Goal: Task Accomplishment & Management: Manage account settings

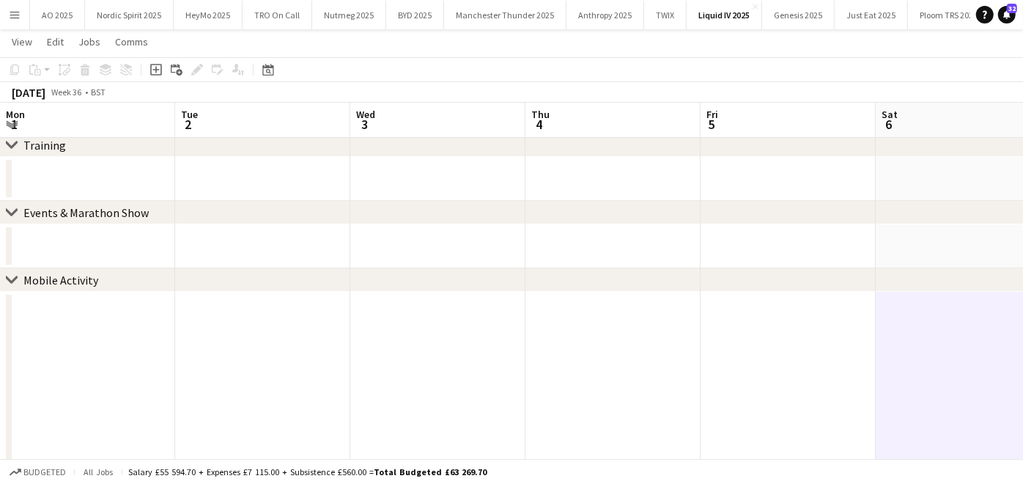
scroll to position [47, 0]
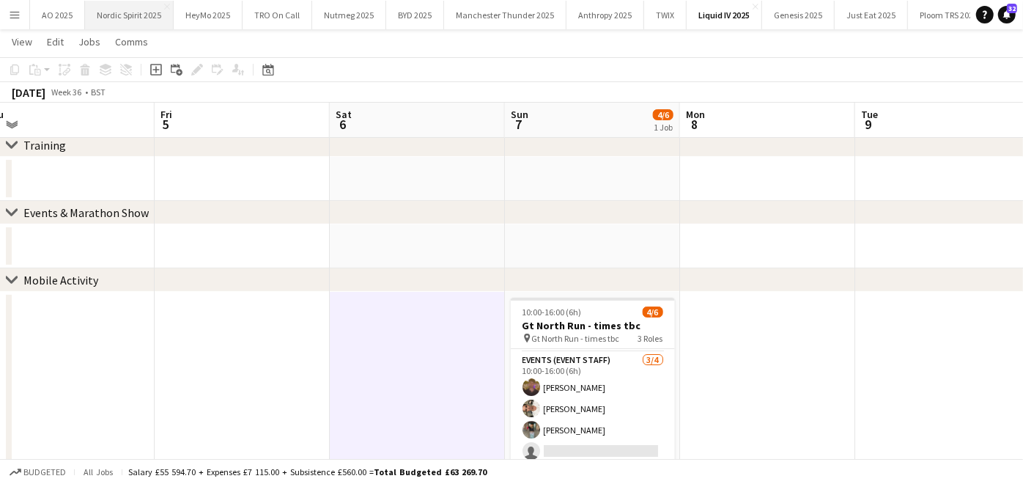
click at [133, 21] on button "Nordic Spirit 2025 Close" at bounding box center [129, 15] width 89 height 29
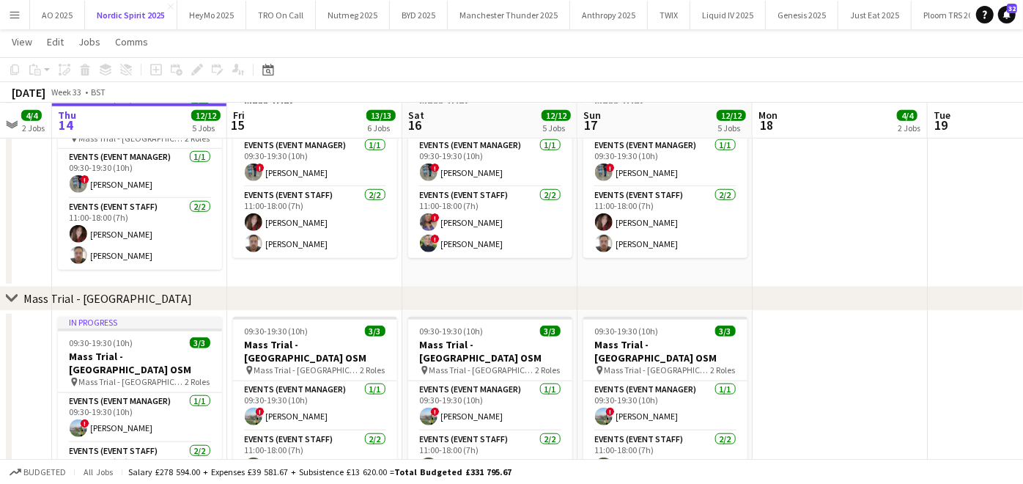
scroll to position [0, 473]
click at [144, 174] on app-card-role "Events (Event Manager) [DATE] 09:30-19:30 (10h) ! [PERSON_NAME]" at bounding box center [141, 174] width 164 height 50
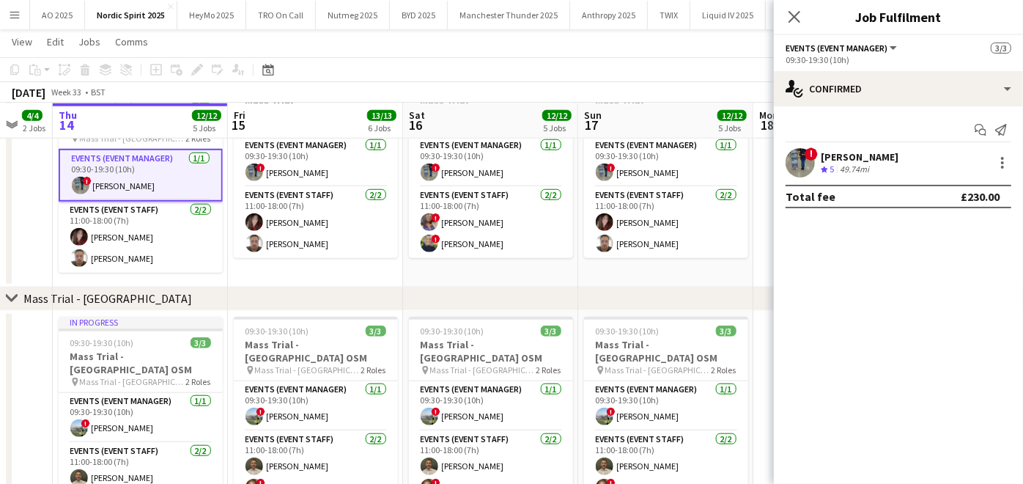
click at [827, 154] on div "[PERSON_NAME]" at bounding box center [860, 156] width 78 height 13
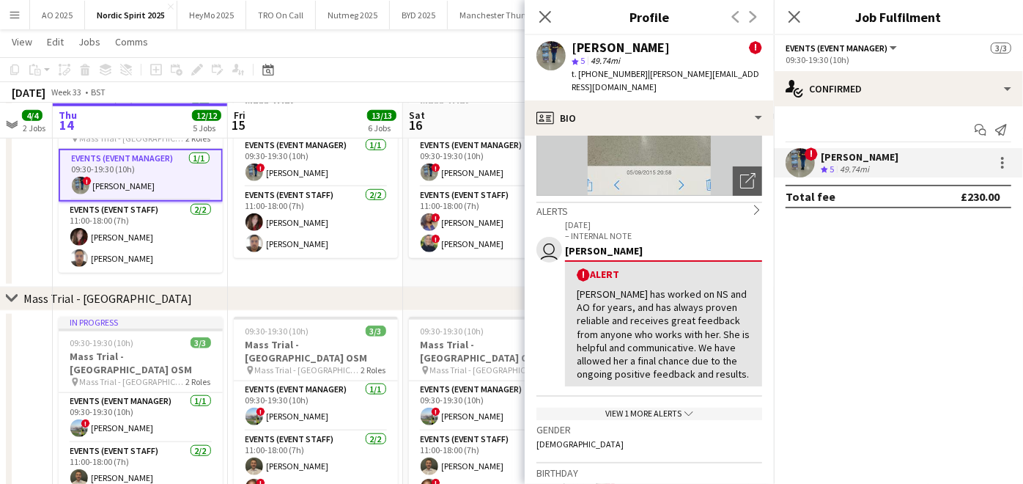
scroll to position [25, 0]
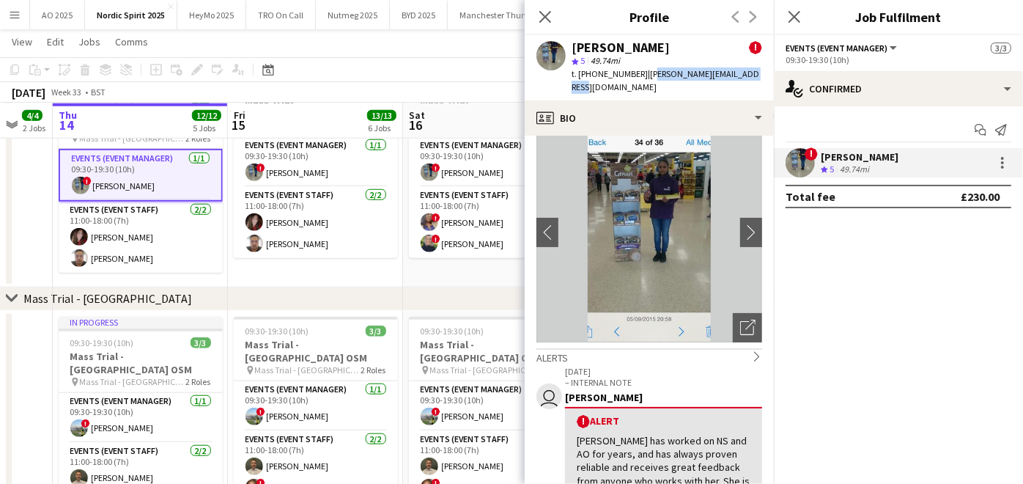
drag, startPoint x: 643, startPoint y: 73, endPoint x: 747, endPoint y: 76, distance: 104.1
click at [747, 76] on div "[PERSON_NAME] ! star 5 49.74mi t. [PHONE_NUMBER] | [PERSON_NAME][EMAIL_ADDRESS]…" at bounding box center [649, 67] width 249 height 65
copy span "[EMAIL_ADDRESS][DOMAIN_NAME]"
click at [403, 267] on app-date-cell "09:30-19:30 (10h) 3/3 Mass Trial - [GEOGRAPHIC_DATA] pin Mass Trial - Leeds 2 R…" at bounding box center [490, 177] width 175 height 221
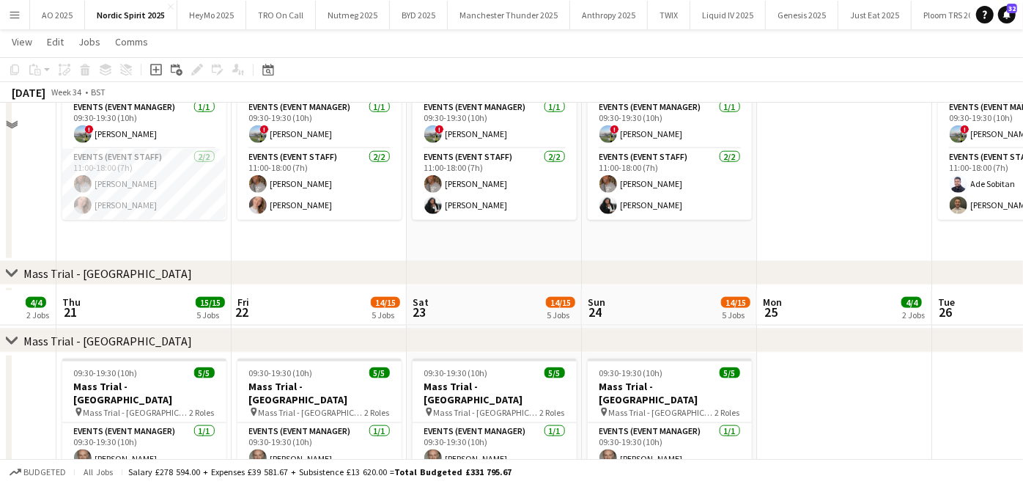
scroll to position [1064, 0]
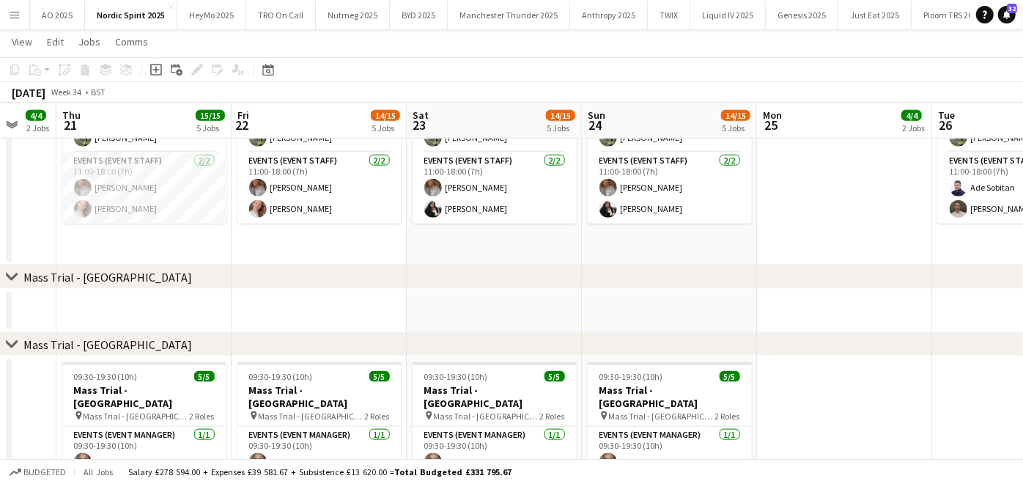
click at [12, 12] on app-icon "Menu" at bounding box center [15, 15] width 12 height 12
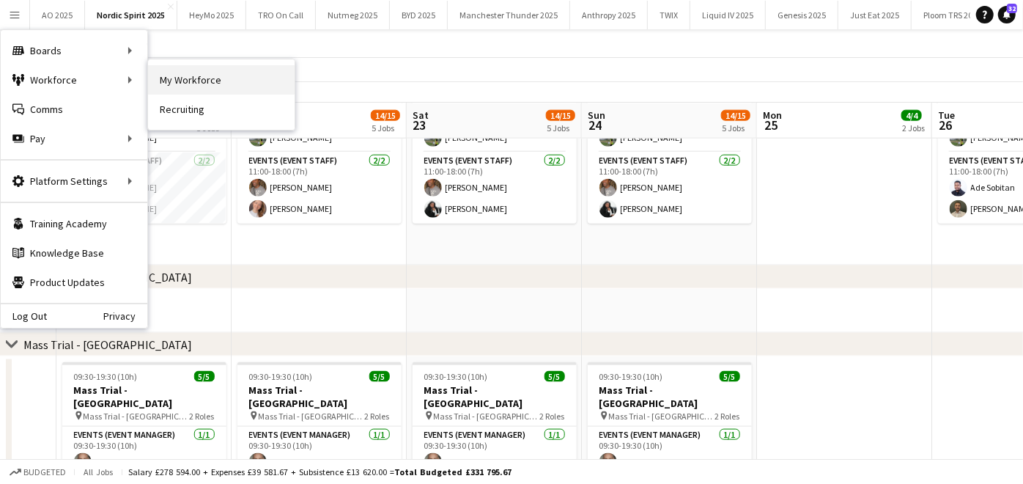
click at [190, 75] on link "My Workforce" at bounding box center [221, 79] width 147 height 29
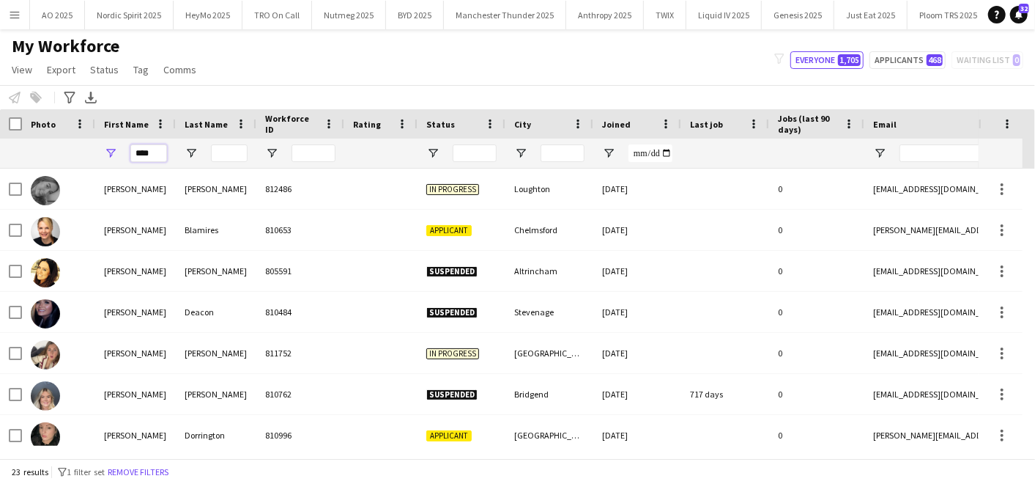
drag, startPoint x: 163, startPoint y: 152, endPoint x: 82, endPoint y: 148, distance: 80.7
click at [92, 152] on div "****" at bounding box center [794, 152] width 1588 height 29
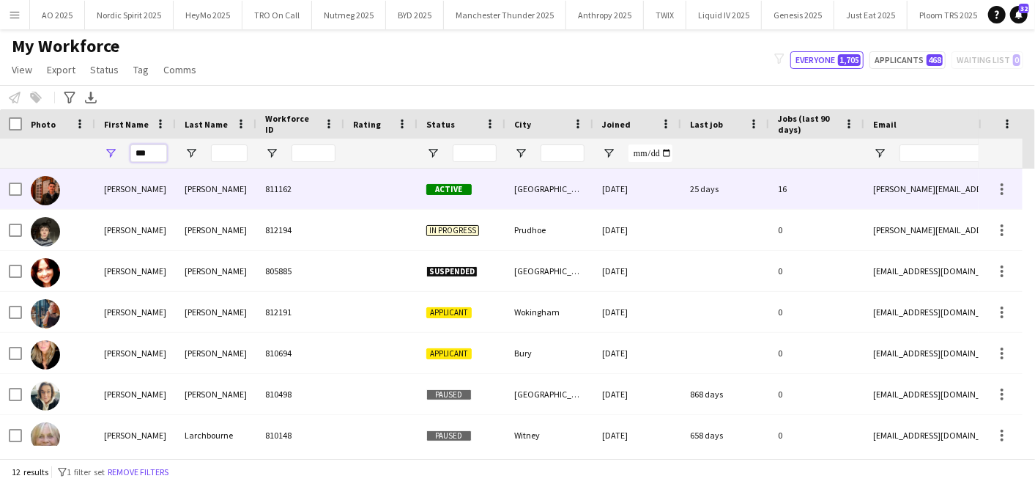
type input "***"
click at [82, 196] on div at bounding box center [58, 188] width 73 height 40
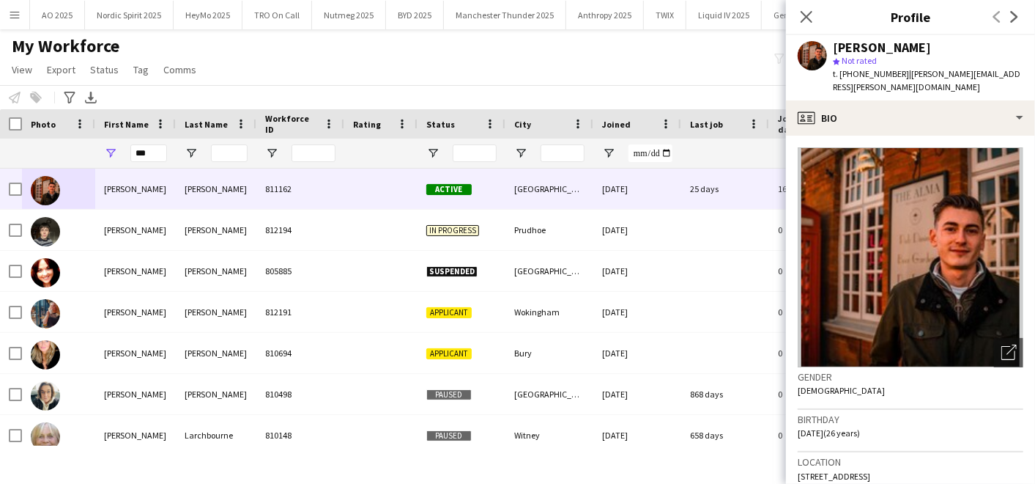
drag, startPoint x: 836, startPoint y: 47, endPoint x: 958, endPoint y: 48, distance: 122.3
click at [958, 48] on div "[PERSON_NAME]" at bounding box center [928, 47] width 190 height 13
copy div "[PERSON_NAME]"
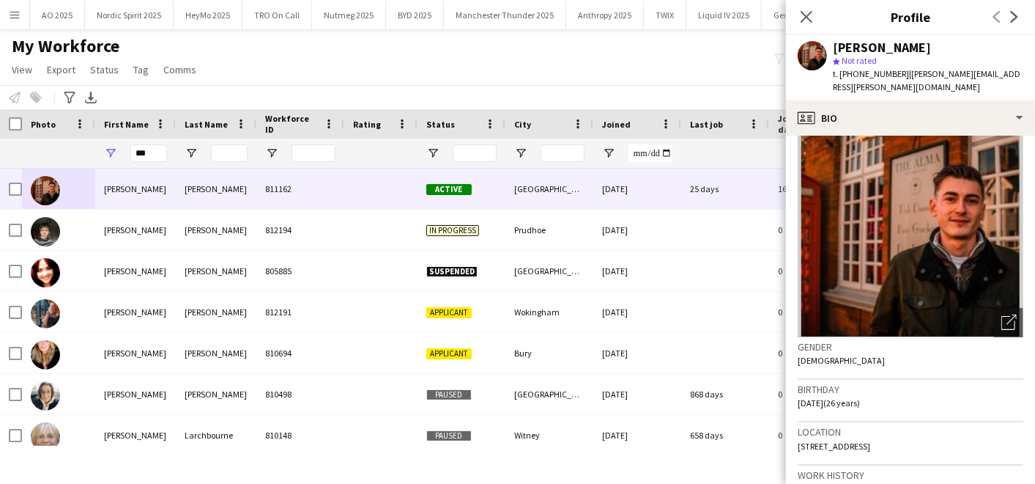
drag, startPoint x: 794, startPoint y: 443, endPoint x: 1007, endPoint y: 456, distance: 212.8
click at [1007, 456] on app-crew-profile-bio "Open photos pop-in Gender [DEMOGRAPHIC_DATA] Birthday [DEMOGRAPHIC_DATA] (26 ye…" at bounding box center [910, 310] width 249 height 348
copy span "[STREET_ADDRESS]"
click at [299, 71] on div "My Workforce View Views Default view Compliance Log New view Update view Delete…" at bounding box center [517, 60] width 1035 height 50
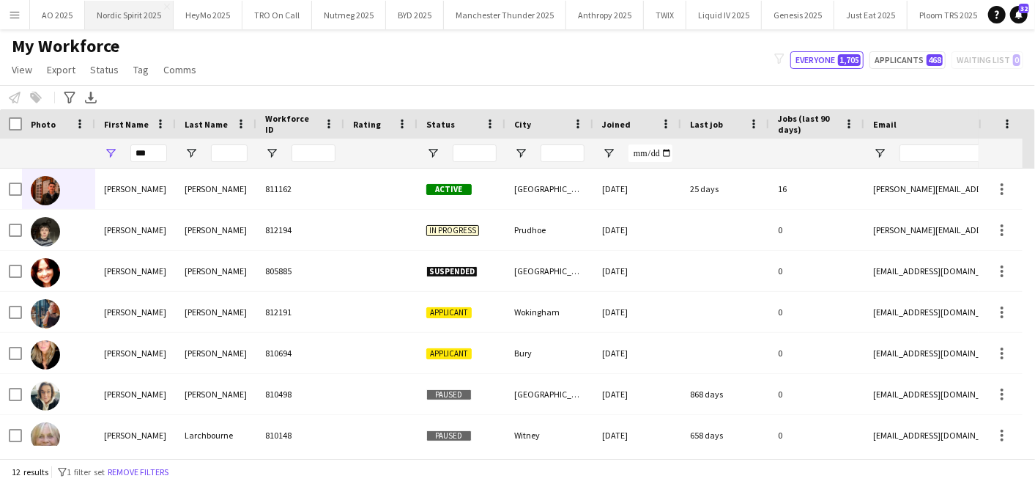
click at [140, 12] on button "Nordic Spirit 2025 Close" at bounding box center [129, 15] width 89 height 29
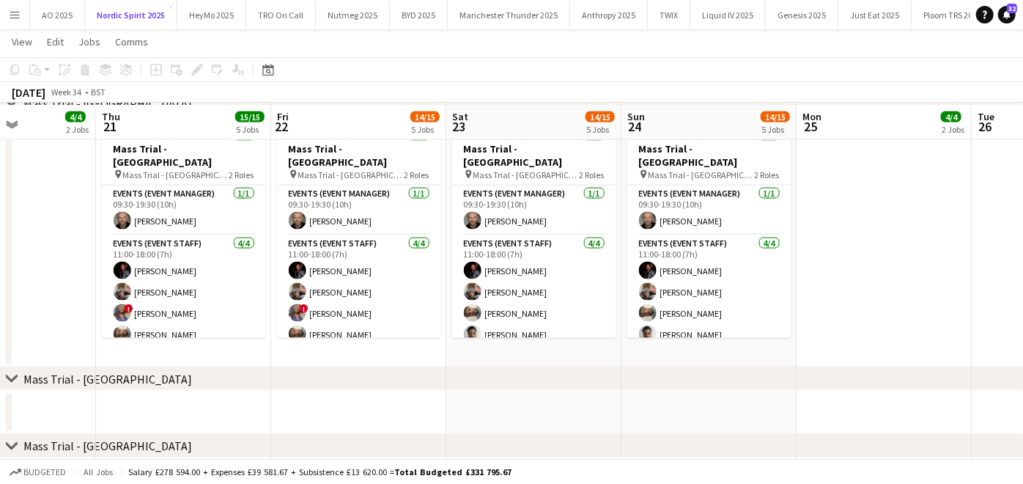
scroll to position [1307, 0]
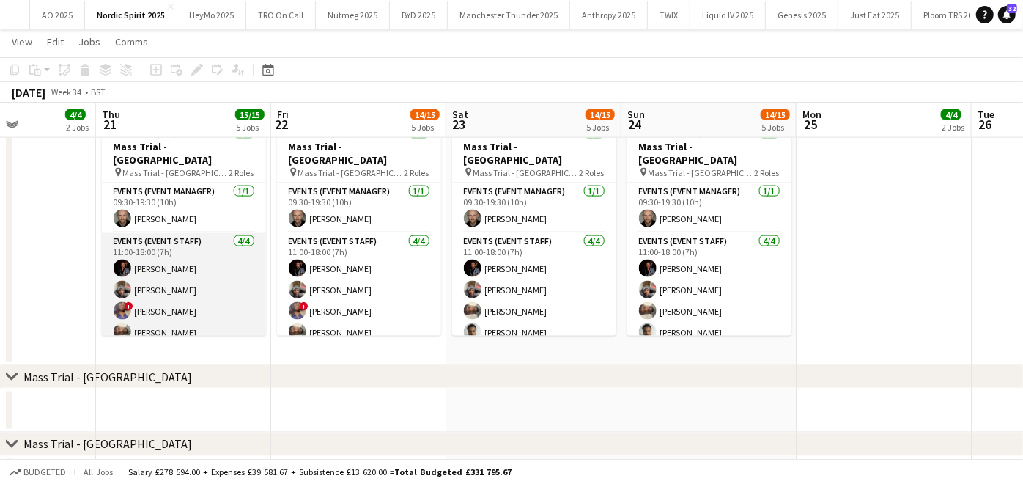
click at [209, 260] on app-card-role "Events (Event Staff) [DATE] 11:00-18:00 (7h) [PERSON_NAME] Fayyad [PERSON_NAME]…" at bounding box center [184, 290] width 164 height 114
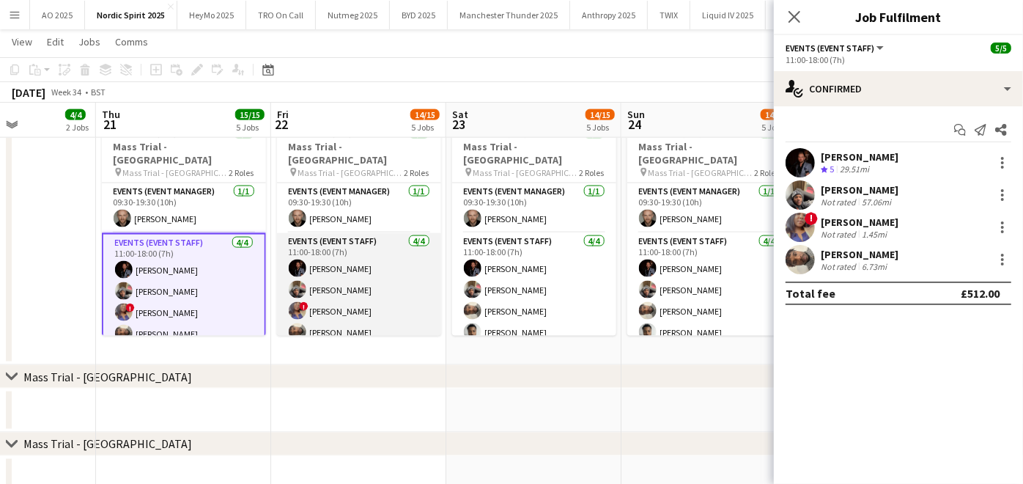
click at [387, 253] on app-card-role "Events (Event Staff) [DATE] 11:00-18:00 (7h) [PERSON_NAME] Fayyad [PERSON_NAME]…" at bounding box center [359, 290] width 164 height 114
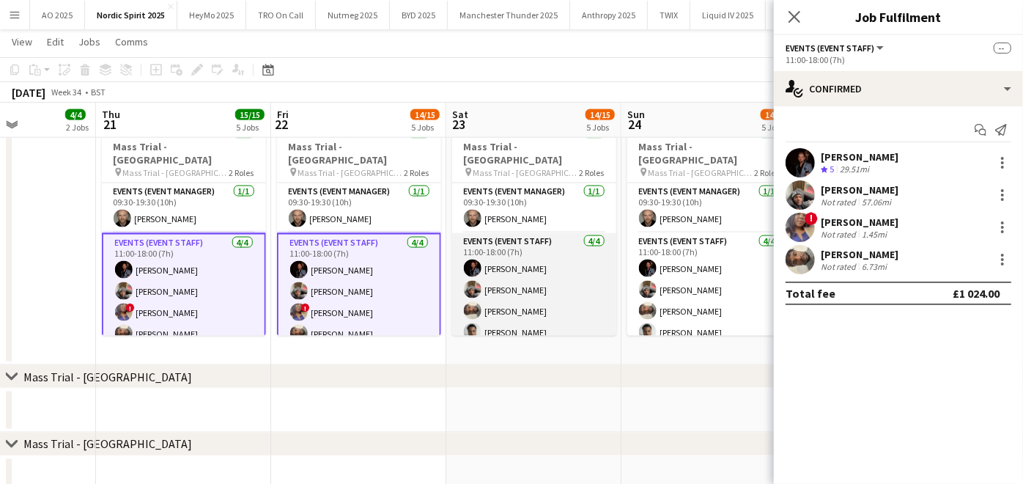
click at [500, 283] on app-card-role "Events (Event Staff) [DATE] 11:00-18:00 (7h) [PERSON_NAME] Fayyad [PERSON_NAME]…" at bounding box center [534, 290] width 164 height 114
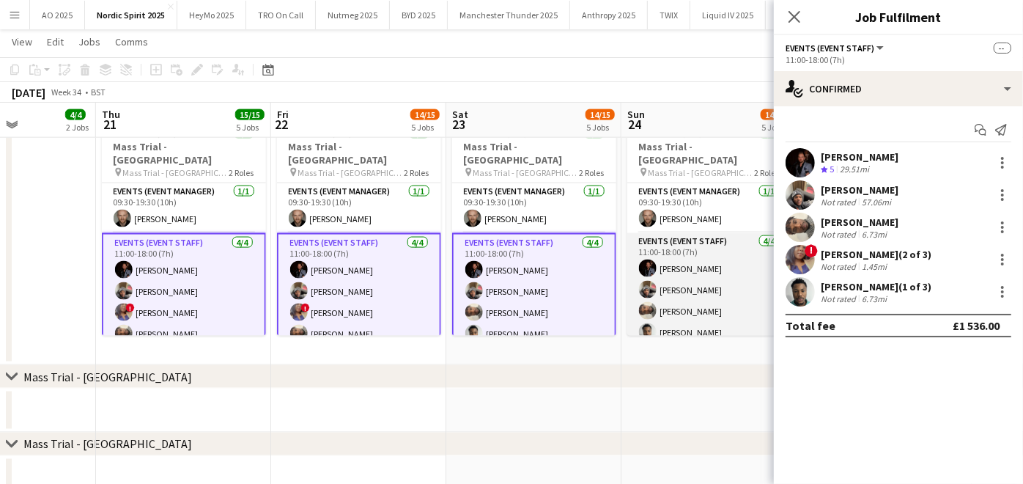
click at [648, 302] on app-user-avatar at bounding box center [648, 311] width 18 height 18
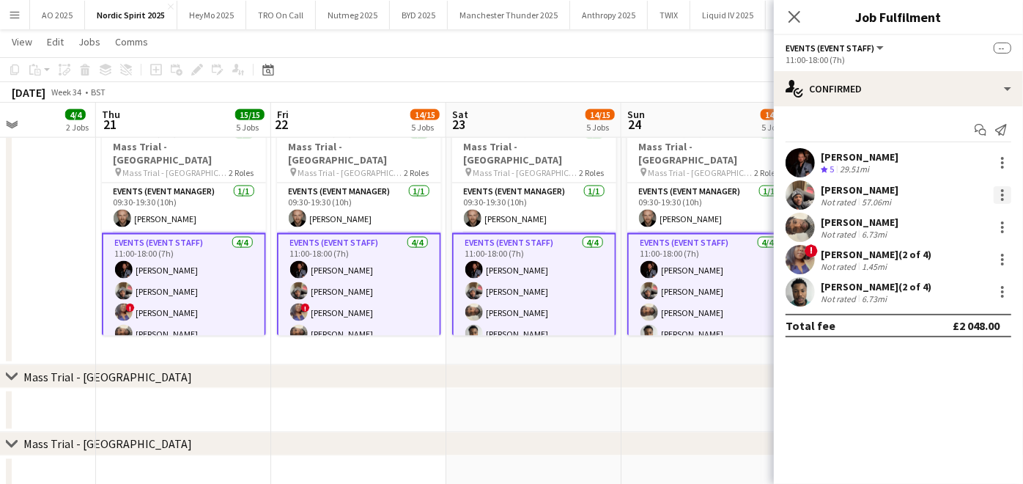
click at [996, 193] on div at bounding box center [1002, 195] width 18 height 18
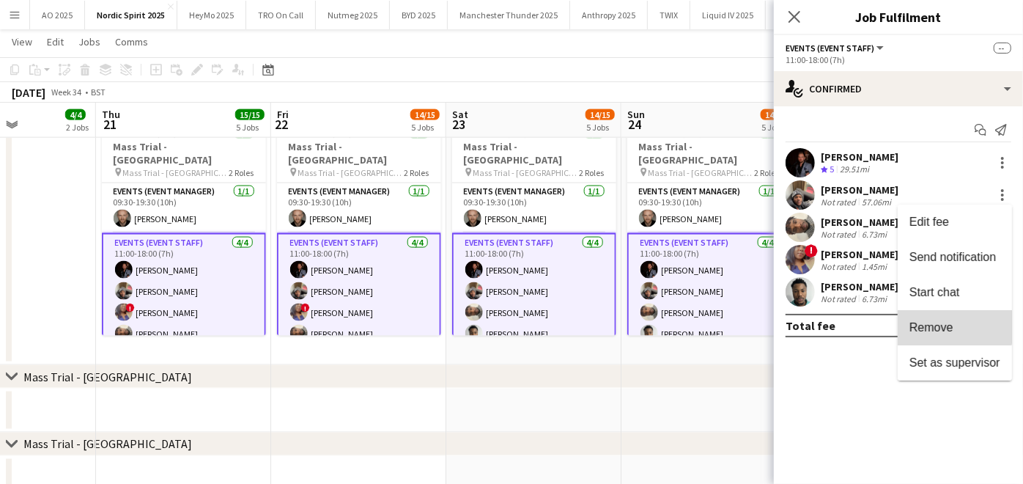
click at [944, 316] on button "Remove" at bounding box center [954, 327] width 114 height 35
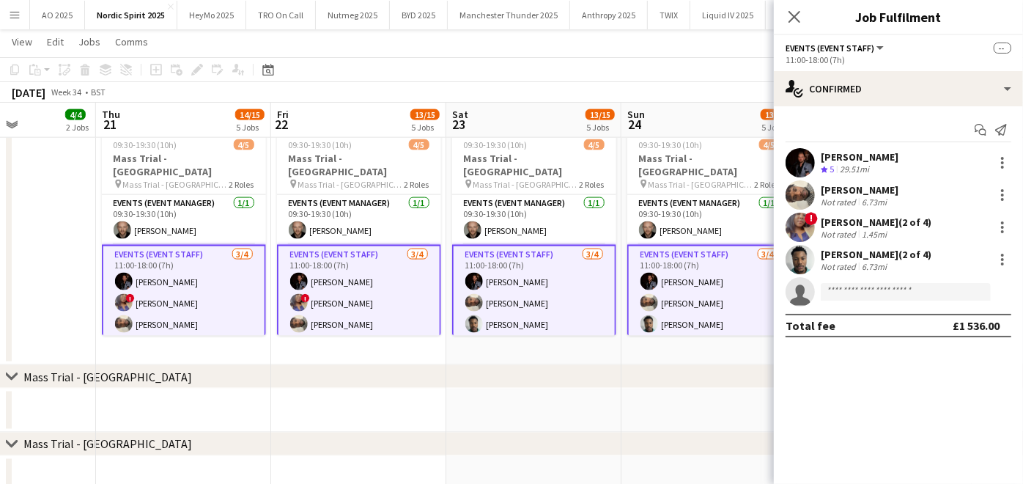
click at [718, 397] on app-date-cell at bounding box center [708, 410] width 175 height 44
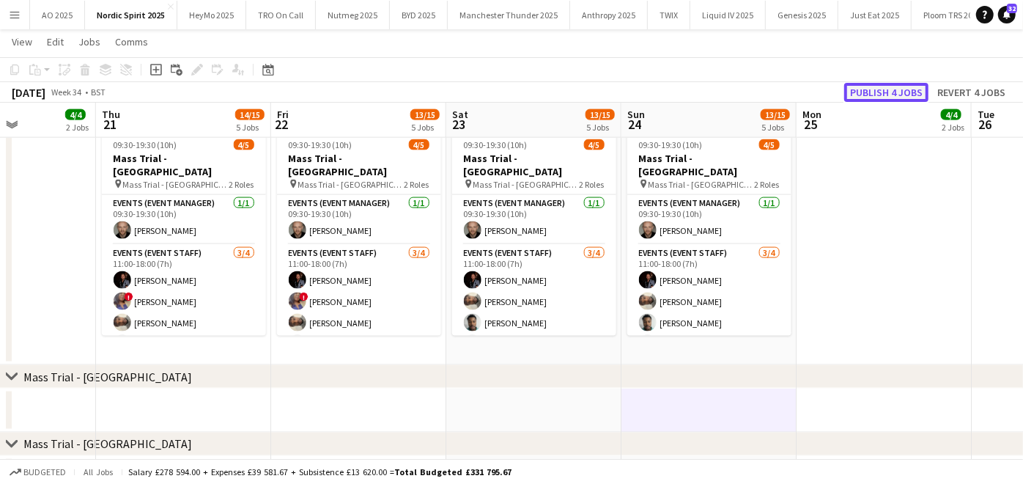
click at [888, 84] on button "Publish 4 jobs" at bounding box center [886, 92] width 84 height 19
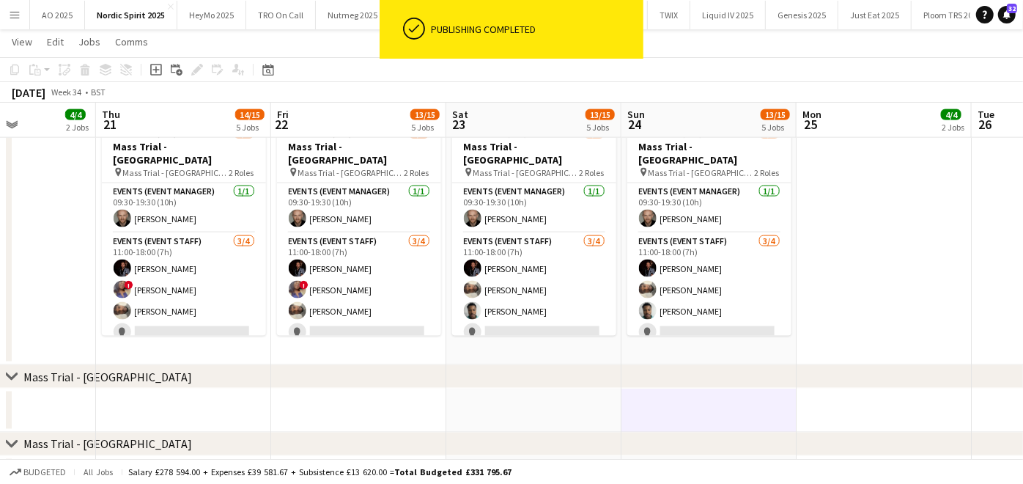
click at [153, 316] on app-card-role "Events (Event Staff) [DATE] 11:00-18:00 (7h) [PERSON_NAME] ! [PERSON_NAME] [PER…" at bounding box center [184, 290] width 164 height 114
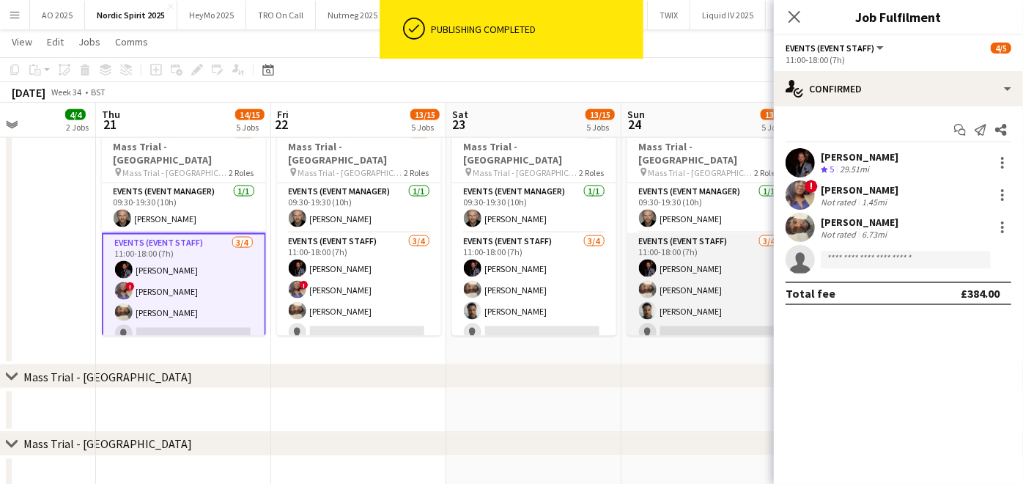
click at [752, 309] on app-card-role "Events (Event Staff) [DATE] 11:00-18:00 (7h) [PERSON_NAME] [PERSON_NAME] [PERSO…" at bounding box center [709, 290] width 164 height 114
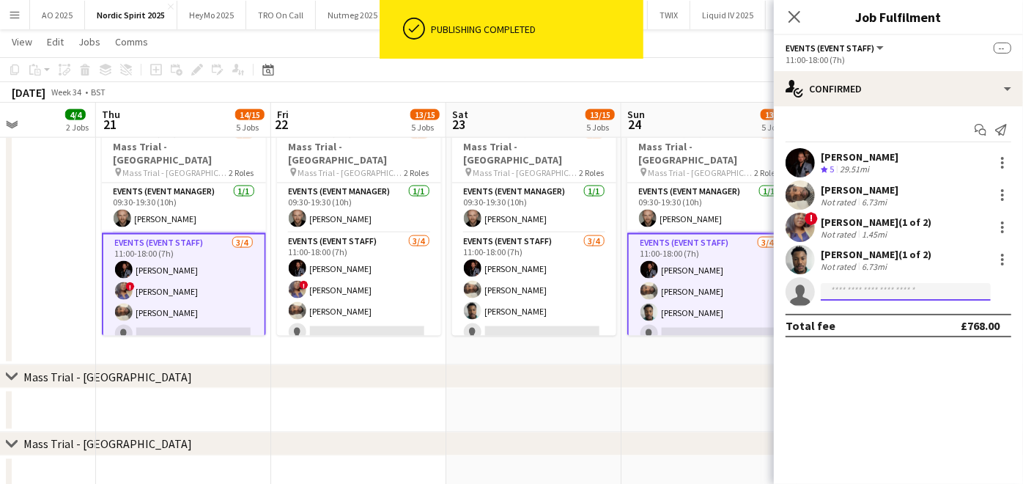
click at [864, 292] on input at bounding box center [906, 292] width 170 height 18
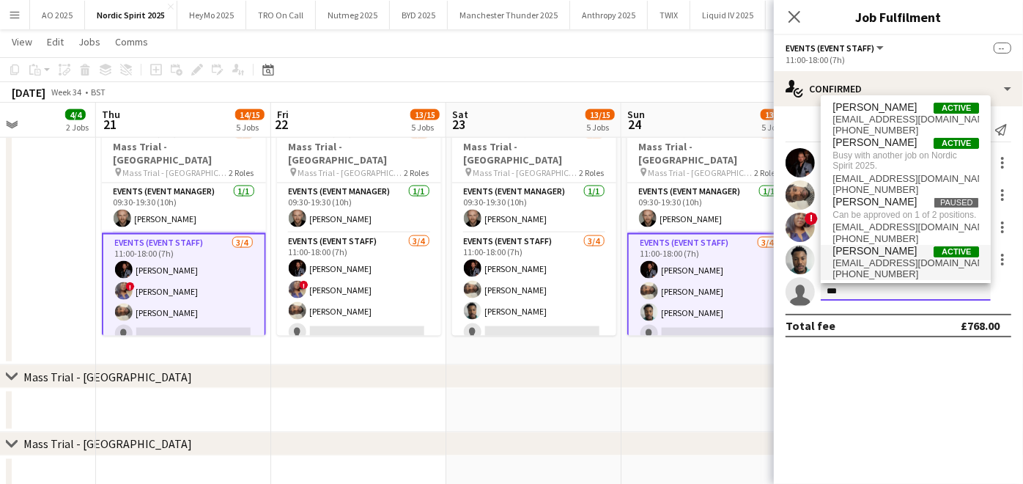
type input "***"
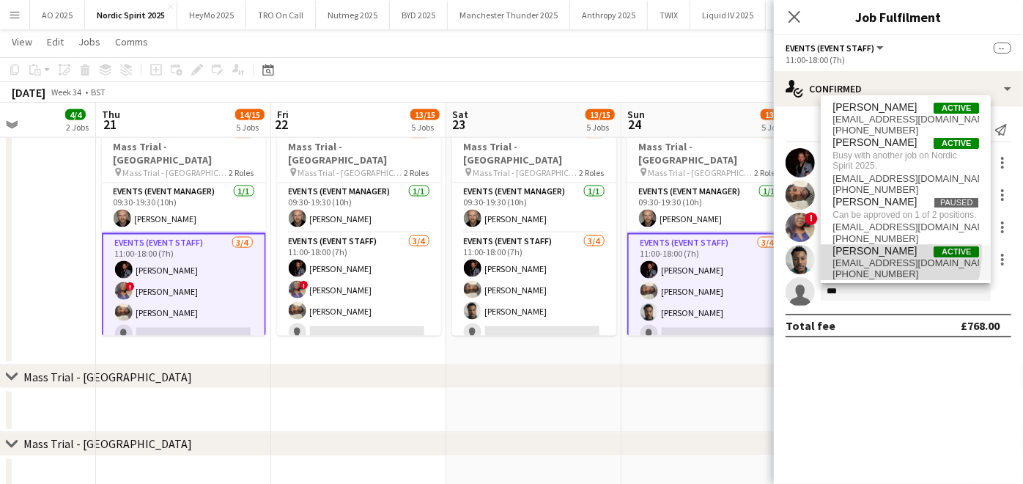
click at [860, 257] on span "[PERSON_NAME]" at bounding box center [874, 251] width 84 height 12
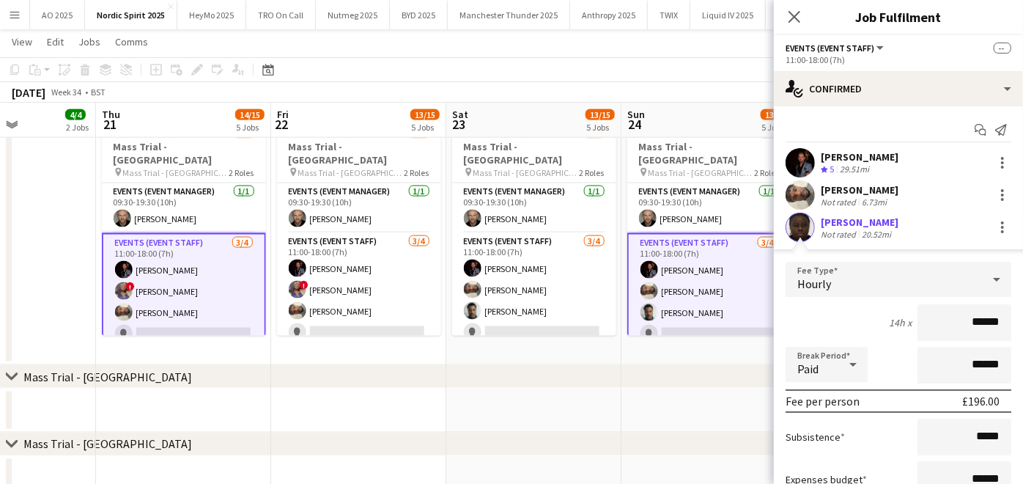
scroll to position [194, 0]
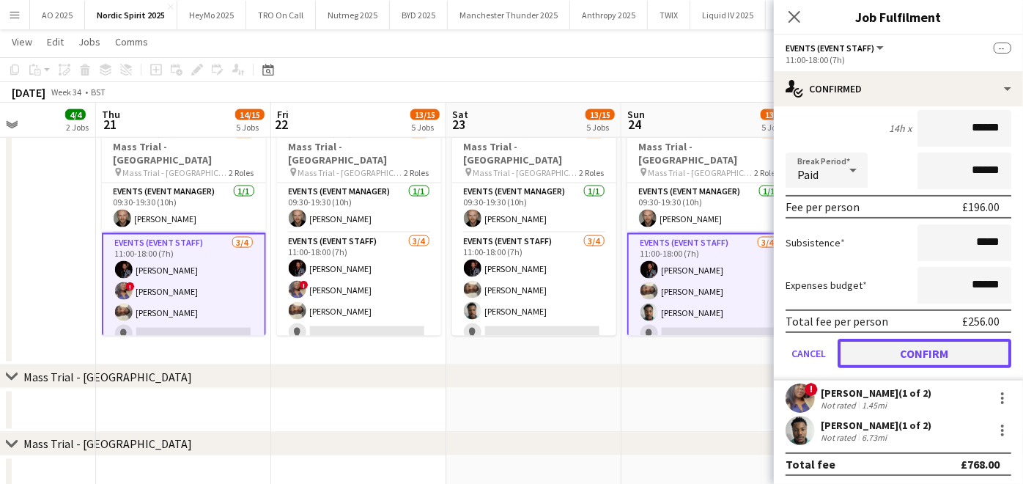
click at [869, 357] on button "Confirm" at bounding box center [924, 352] width 174 height 29
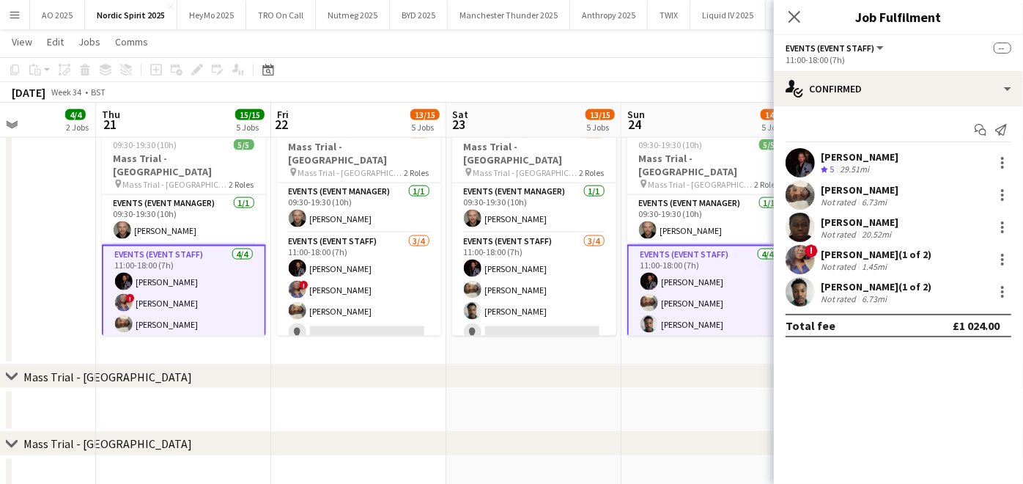
scroll to position [0, 0]
click at [690, 404] on app-date-cell at bounding box center [708, 410] width 175 height 44
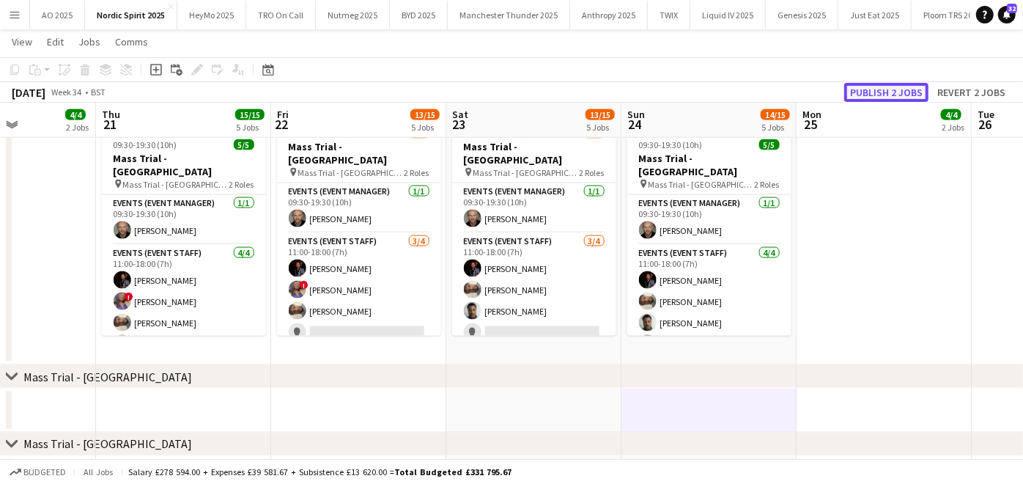
click at [914, 84] on button "Publish 2 jobs" at bounding box center [886, 92] width 84 height 19
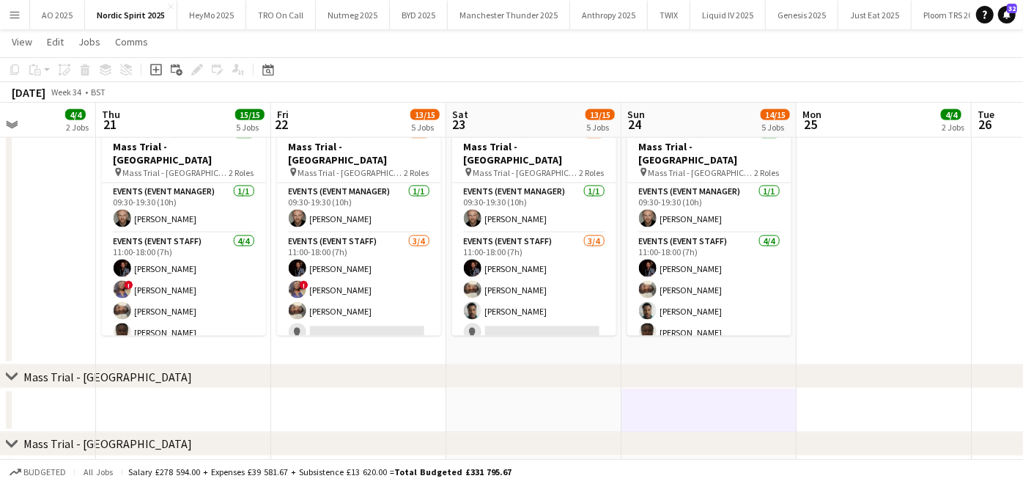
click at [13, 21] on button "Menu" at bounding box center [14, 14] width 29 height 29
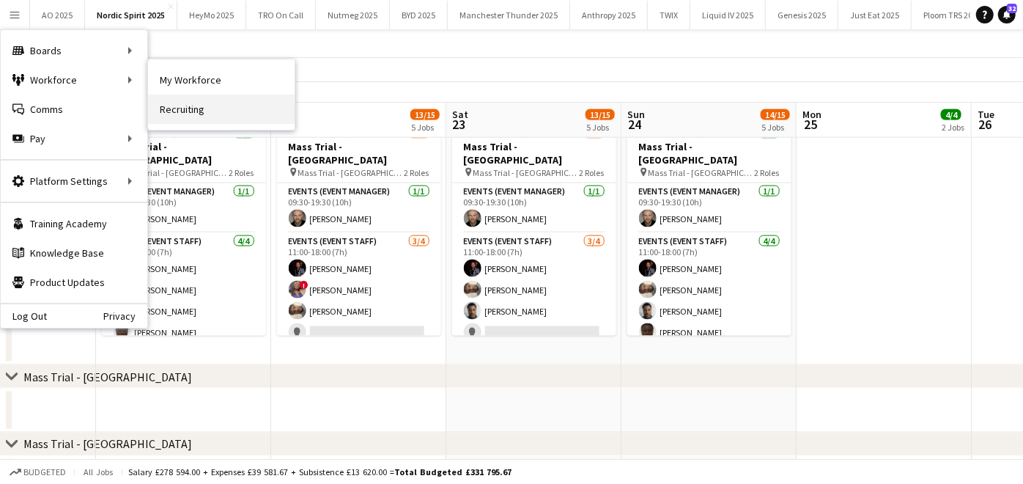
click at [170, 98] on link "Recruiting" at bounding box center [221, 109] width 147 height 29
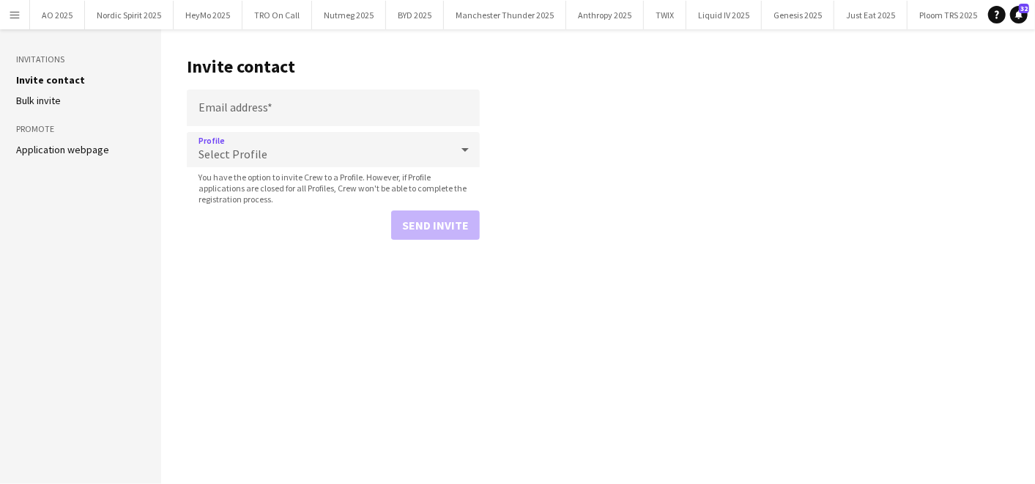
click at [385, 160] on div "Select Profile" at bounding box center [319, 149] width 264 height 35
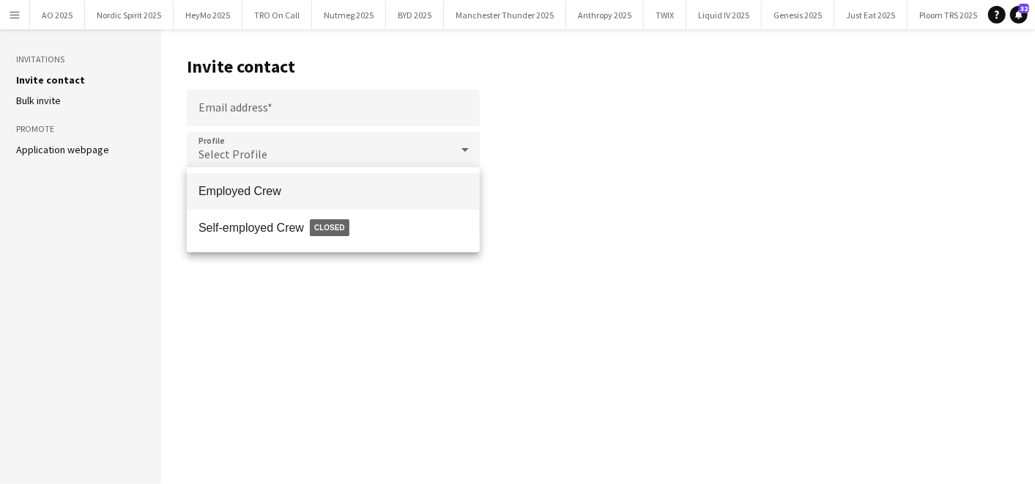
click at [56, 141] on div at bounding box center [517, 242] width 1035 height 484
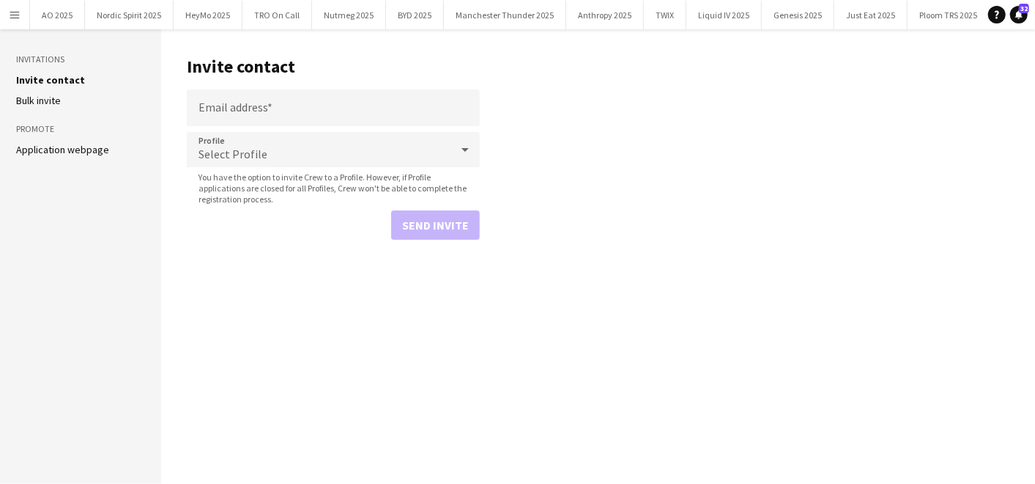
click at [57, 147] on link "Application webpage" at bounding box center [62, 149] width 93 height 13
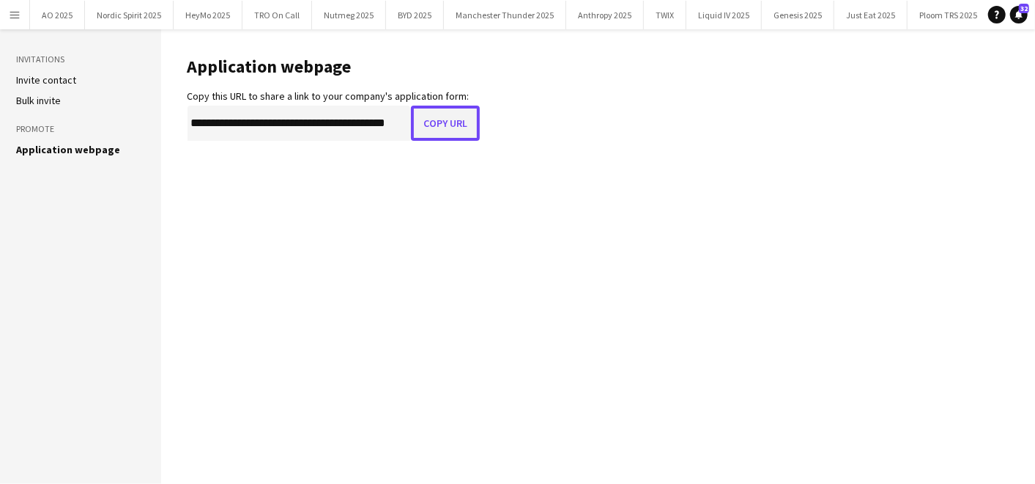
click at [434, 133] on button "Copy URL" at bounding box center [445, 122] width 69 height 35
click at [10, 19] on app-icon "Menu" at bounding box center [15, 15] width 12 height 12
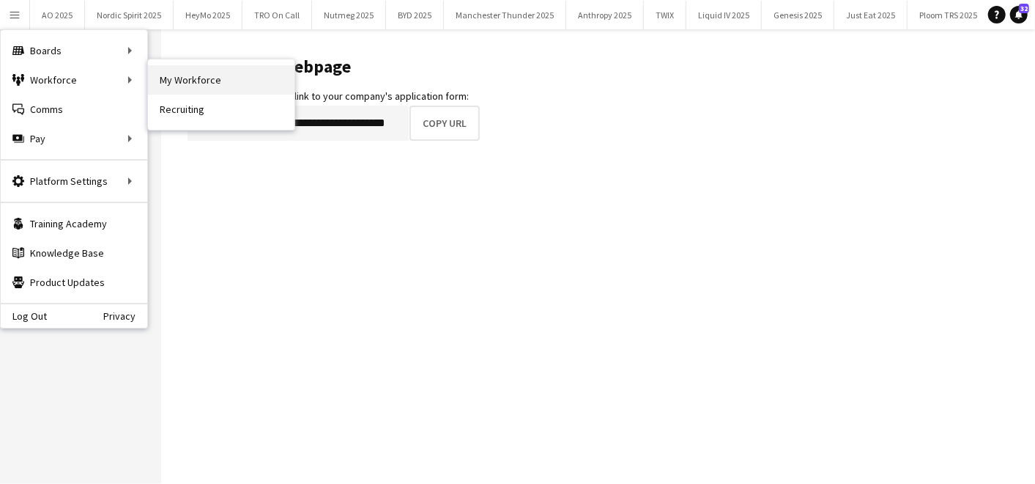
click at [193, 86] on link "My Workforce" at bounding box center [221, 79] width 147 height 29
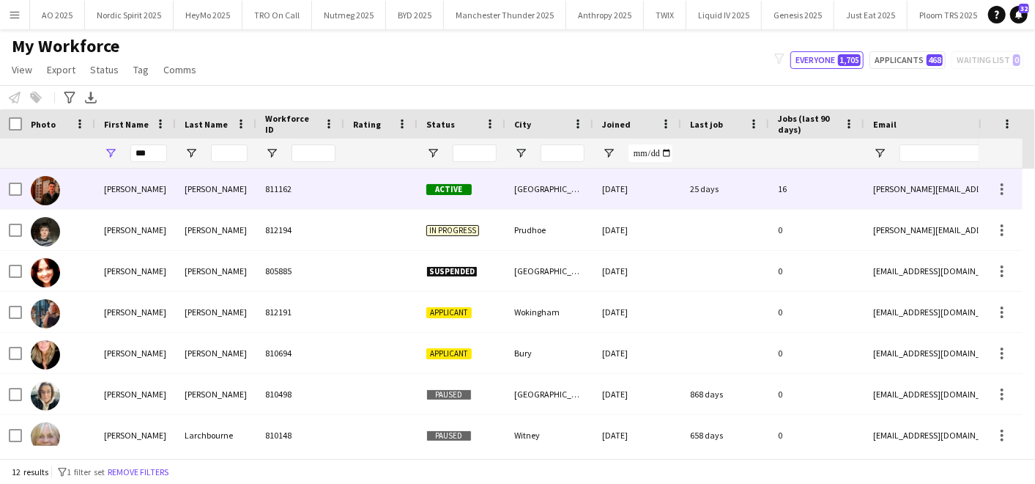
click at [148, 182] on div "[PERSON_NAME]" at bounding box center [135, 188] width 81 height 40
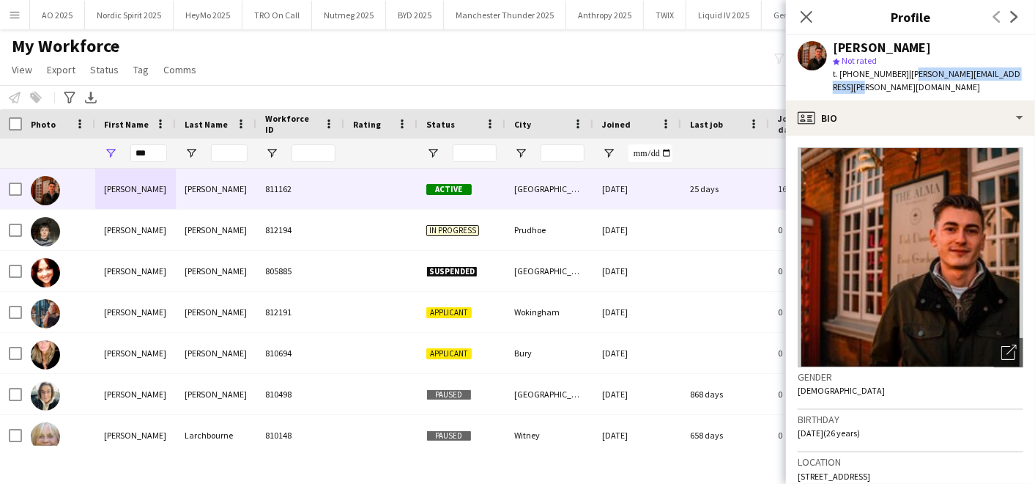
drag, startPoint x: 908, startPoint y: 78, endPoint x: 920, endPoint y: 98, distance: 23.6
click at [920, 98] on div "[PERSON_NAME] star Not rated t. [PHONE_NUMBER] | [PERSON_NAME][EMAIL_ADDRESS][P…" at bounding box center [910, 67] width 249 height 65
copy span "[EMAIL_ADDRESS][PERSON_NAME][DOMAIN_NAME]"
drag, startPoint x: 853, startPoint y: 73, endPoint x: 903, endPoint y: 75, distance: 49.1
click at [903, 75] on div "t. [PHONE_NUMBER] | [PERSON_NAME][EMAIL_ADDRESS][PERSON_NAME][DOMAIN_NAME]" at bounding box center [928, 80] width 190 height 26
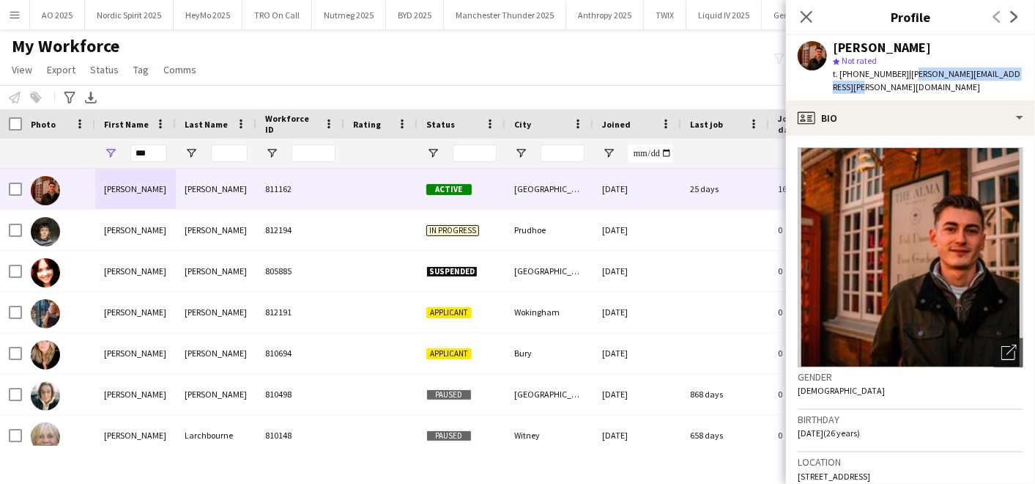
copy span "07507784633"
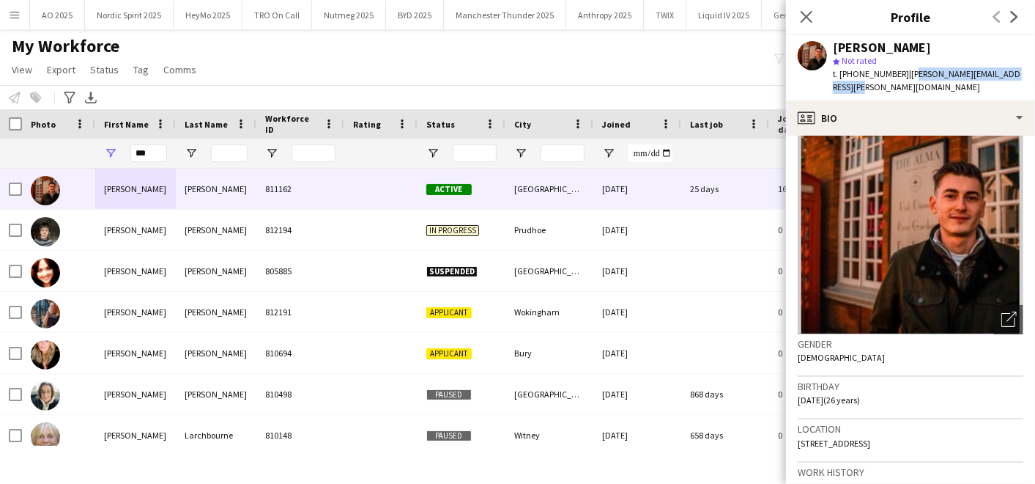
scroll to position [40, 0]
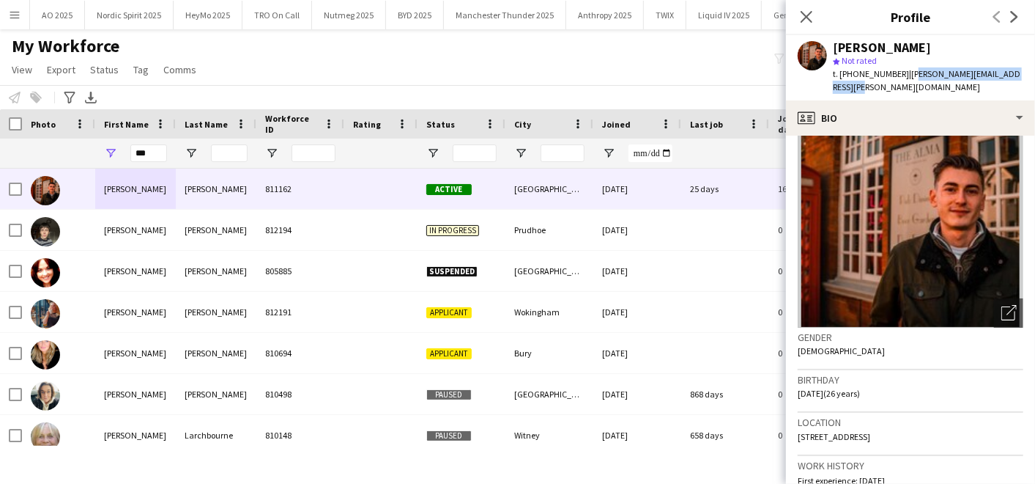
drag, startPoint x: 799, startPoint y: 434, endPoint x: 1007, endPoint y: 437, distance: 207.3
click at [1007, 437] on div "Location [STREET_ADDRESS]" at bounding box center [911, 433] width 226 height 42
copy span "[STREET_ADDRESS]"
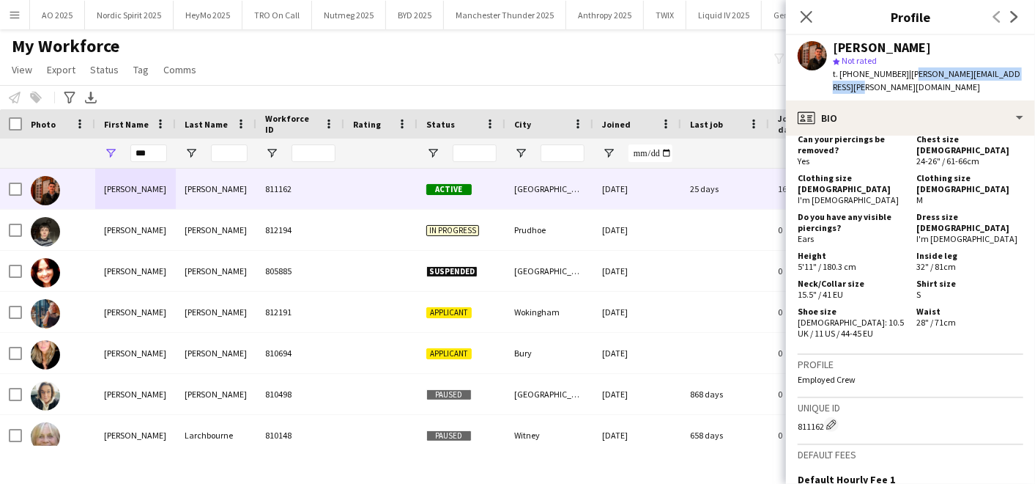
scroll to position [805, 0]
drag, startPoint x: 163, startPoint y: 155, endPoint x: 117, endPoint y: 150, distance: 45.6
click at [117, 150] on div "***" at bounding box center [135, 152] width 81 height 29
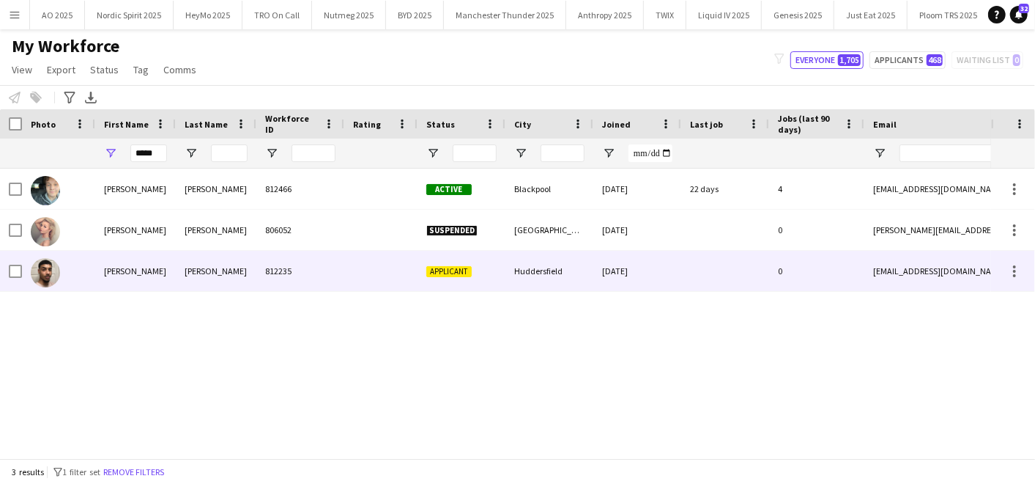
click at [192, 267] on div "[PERSON_NAME]" at bounding box center [216, 271] width 81 height 40
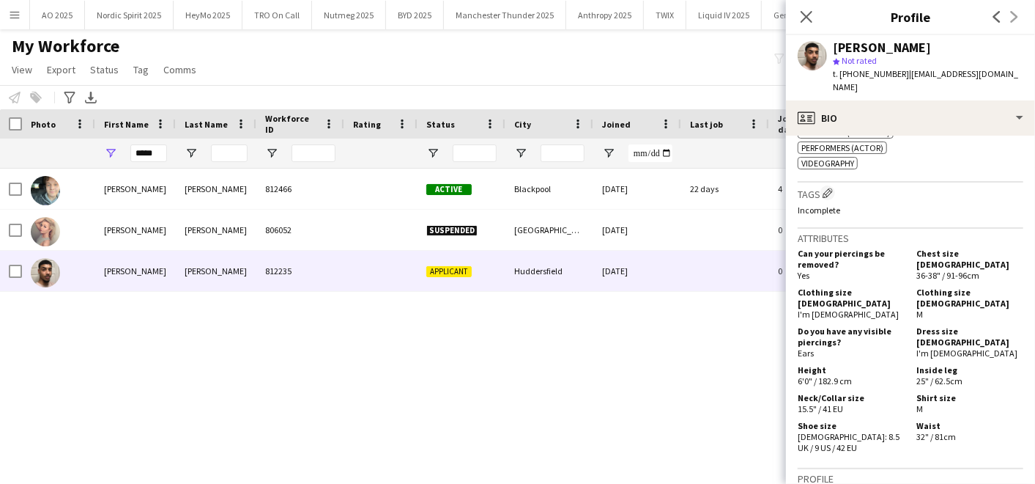
scroll to position [864, 0]
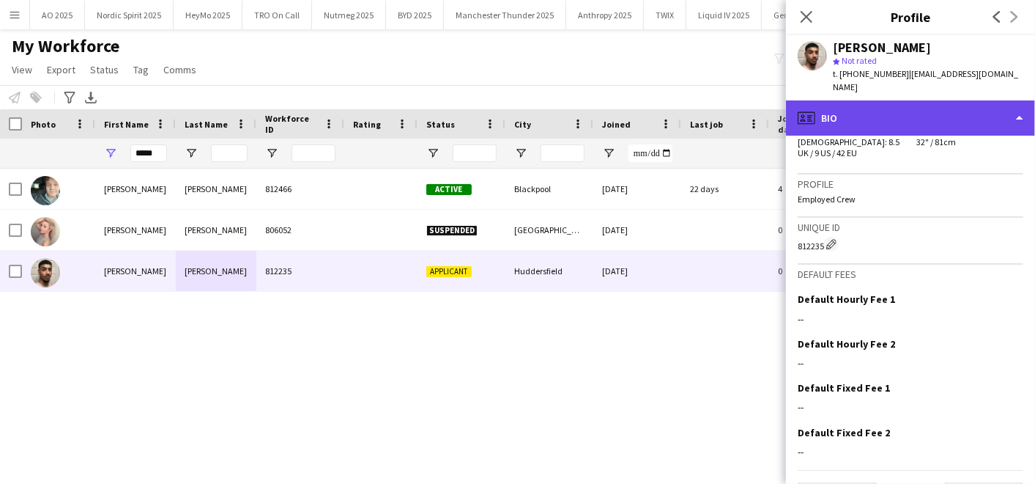
click at [900, 109] on div "profile Bio" at bounding box center [910, 117] width 249 height 35
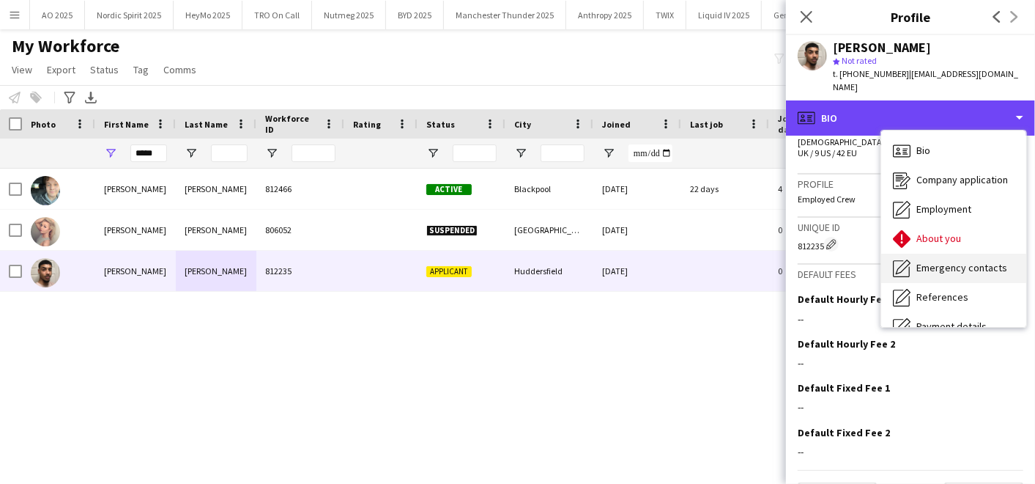
scroll to position [196, 0]
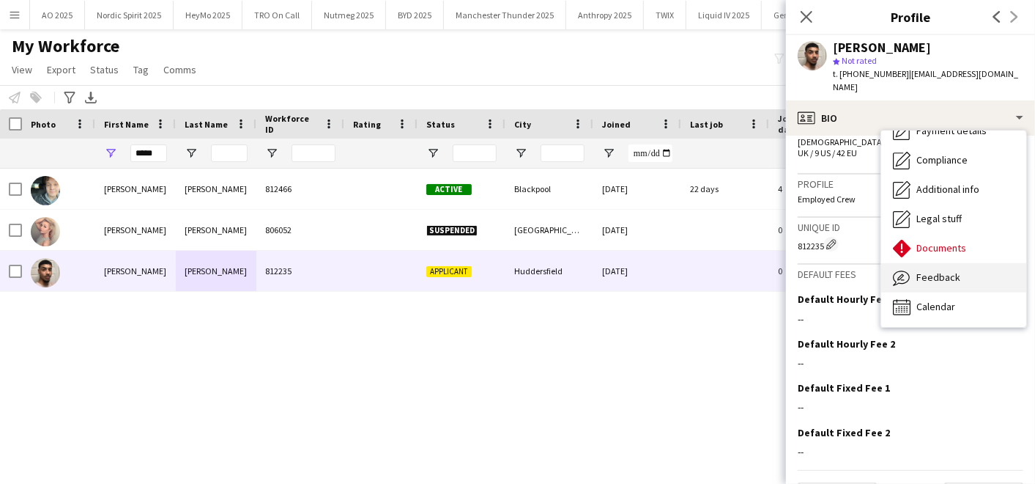
click at [922, 274] on div "Feedback Feedback" at bounding box center [953, 277] width 145 height 29
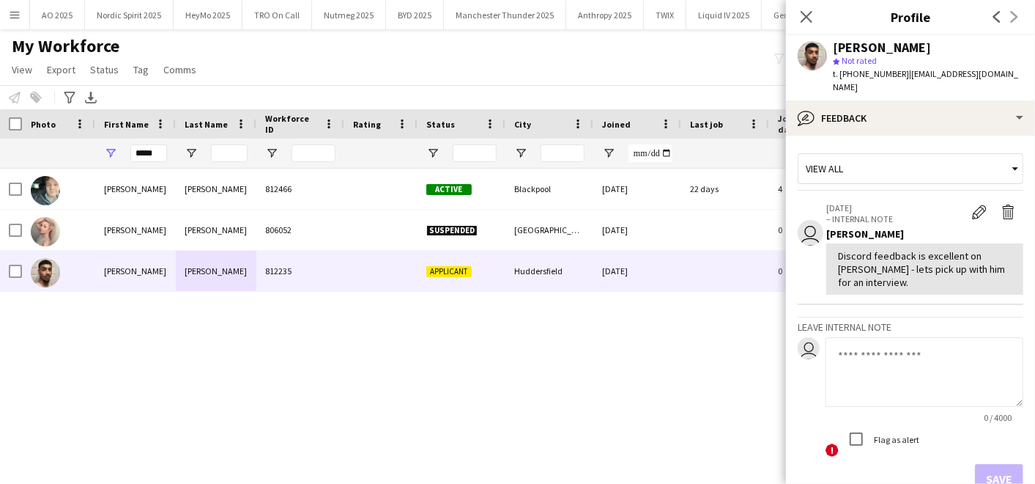
click at [686, 355] on div "[PERSON_NAME] 812466 Active Blackpool [DATE] 22 days 4 [EMAIL_ADDRESS][DOMAIN_N…" at bounding box center [495, 306] width 991 height 277
click at [0, 113] on html "Menu Boards Boards Boards All jobs Status Workforce Workforce My Workforce Recr…" at bounding box center [517, 242] width 1035 height 484
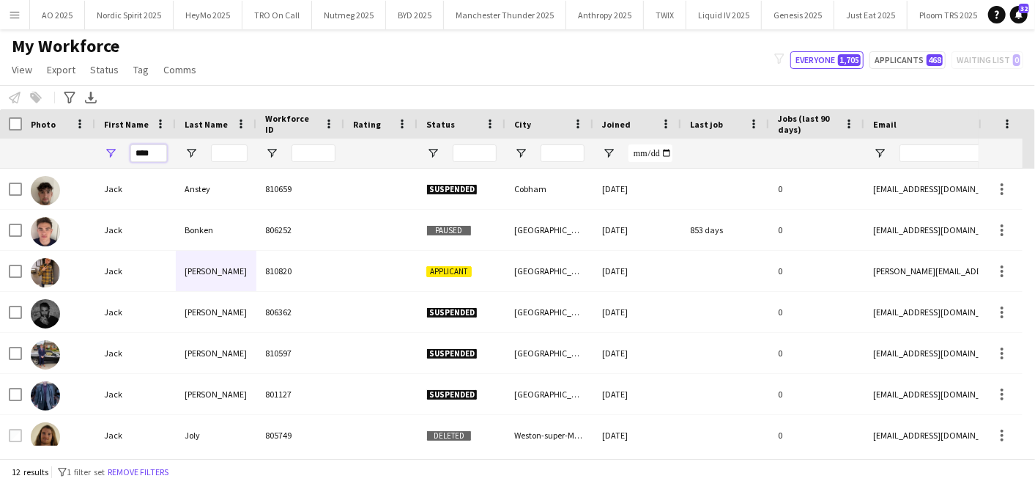
type input "****"
click at [237, 158] on input "Last Name Filter Input" at bounding box center [229, 153] width 37 height 18
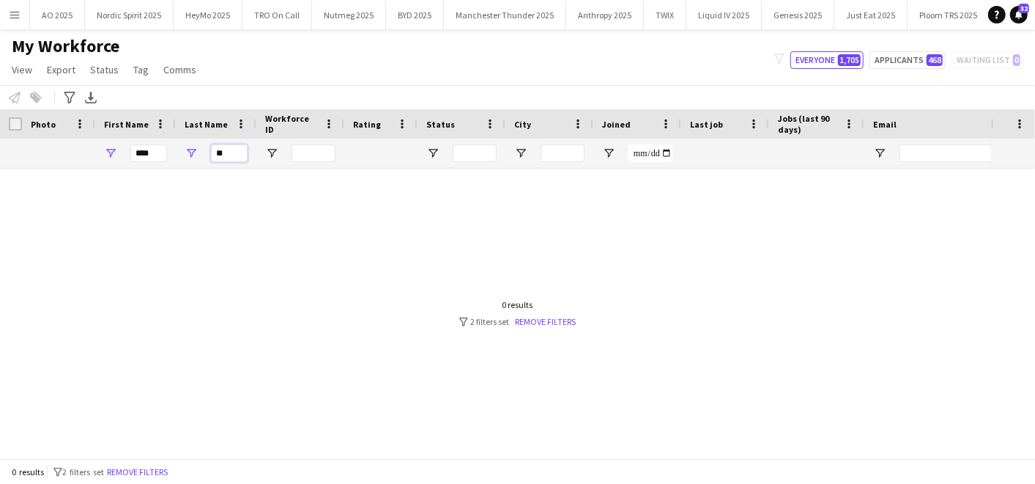
type input "*"
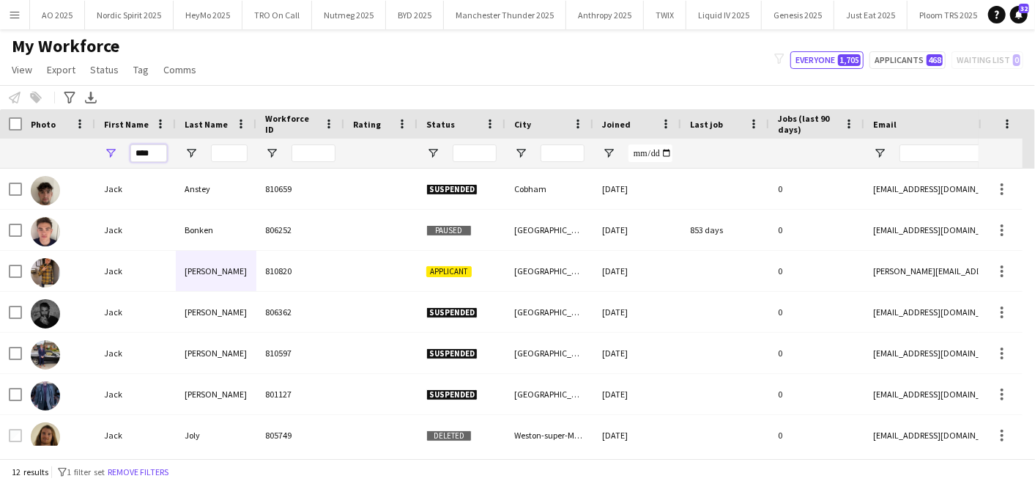
click at [158, 151] on input "****" at bounding box center [148, 153] width 37 height 18
type input "*"
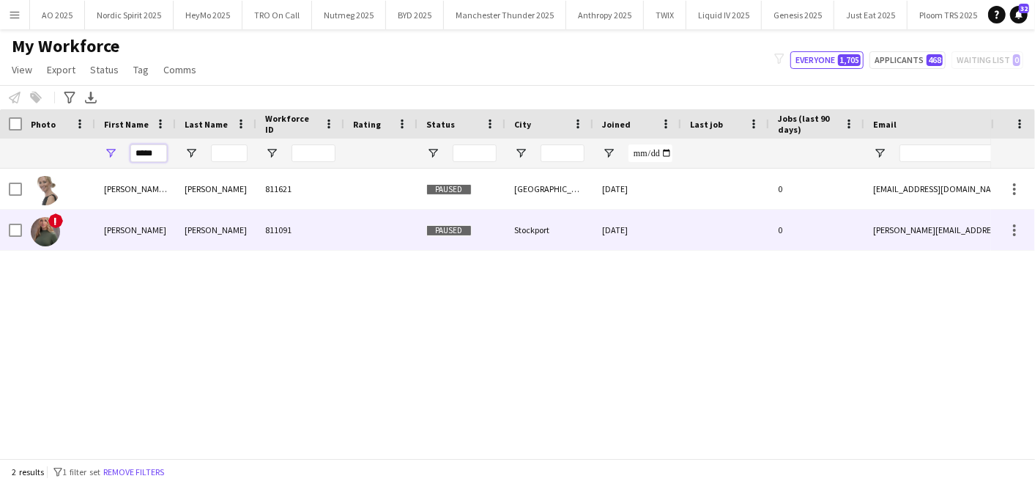
type input "*****"
click at [159, 229] on div "[PERSON_NAME]" at bounding box center [135, 230] width 81 height 40
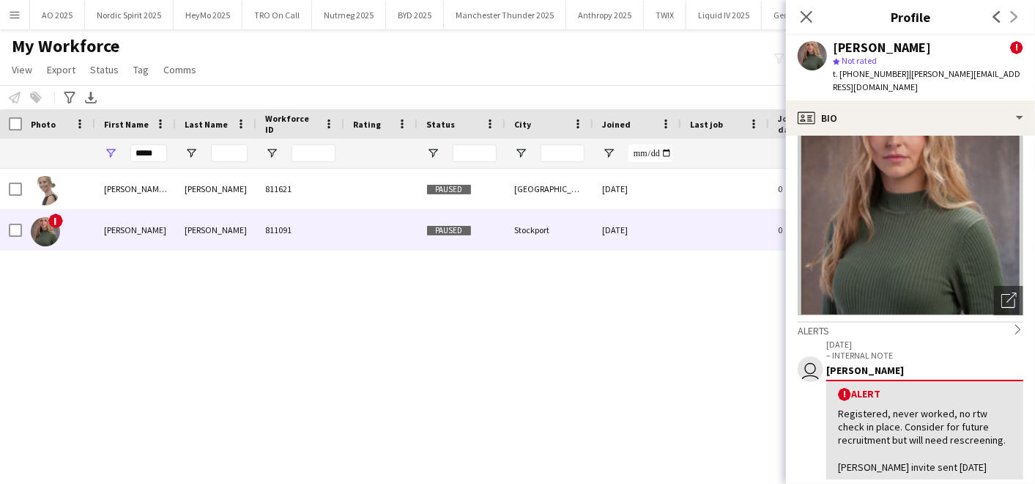
scroll to position [0, 0]
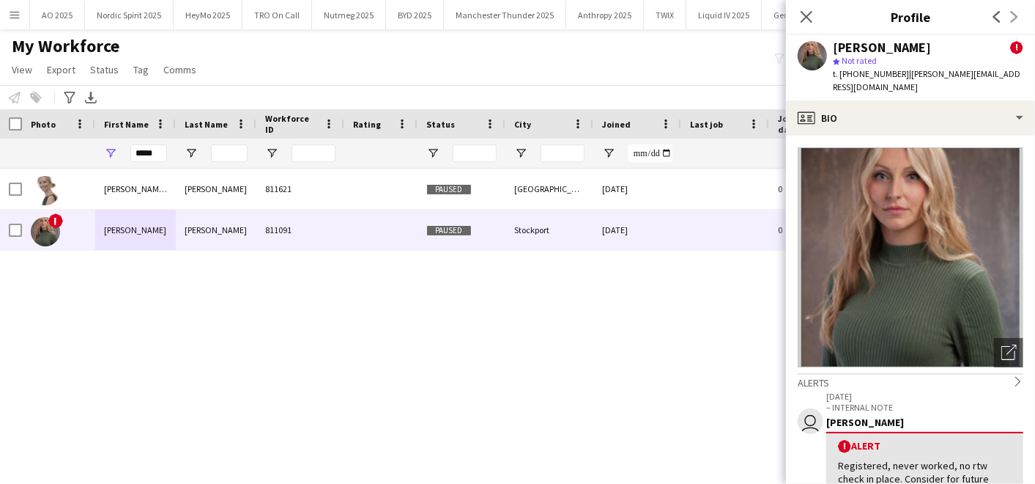
click at [6, 10] on button "Menu" at bounding box center [14, 14] width 29 height 29
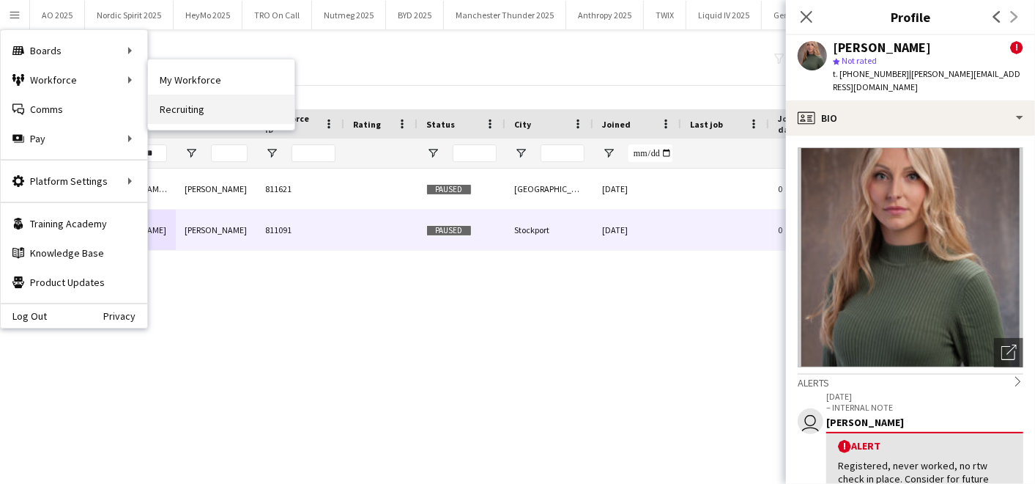
click at [188, 103] on link "Recruiting" at bounding box center [221, 109] width 147 height 29
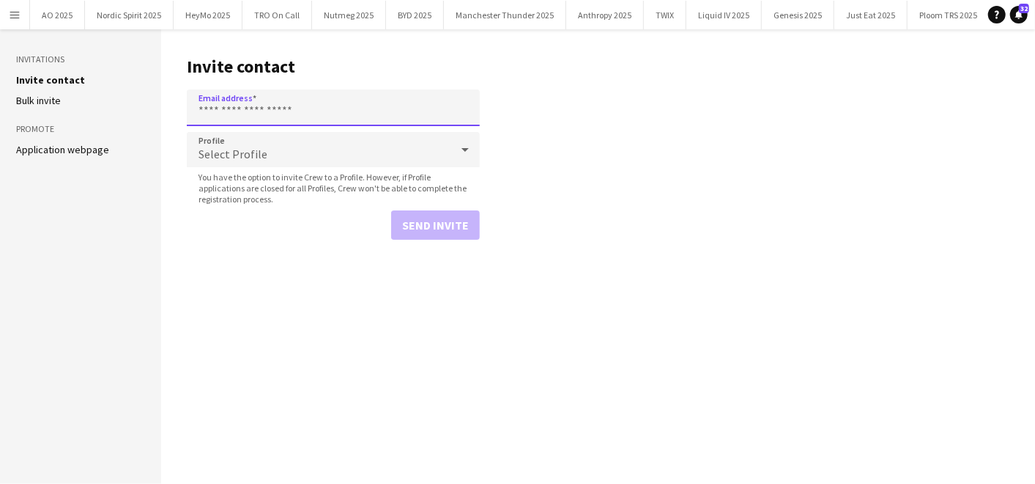
click at [299, 95] on input "Email address" at bounding box center [333, 107] width 293 height 37
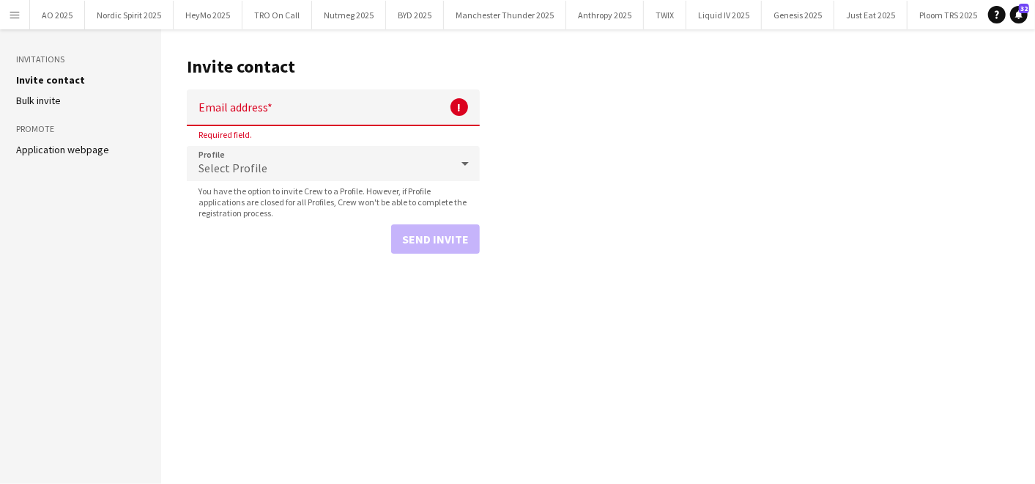
click at [212, 168] on app-form-group "Profile Select Profile You have the option to invite Crew to a Profile. However…" at bounding box center [333, 182] width 293 height 73
click at [50, 147] on link "Application webpage" at bounding box center [62, 149] width 93 height 13
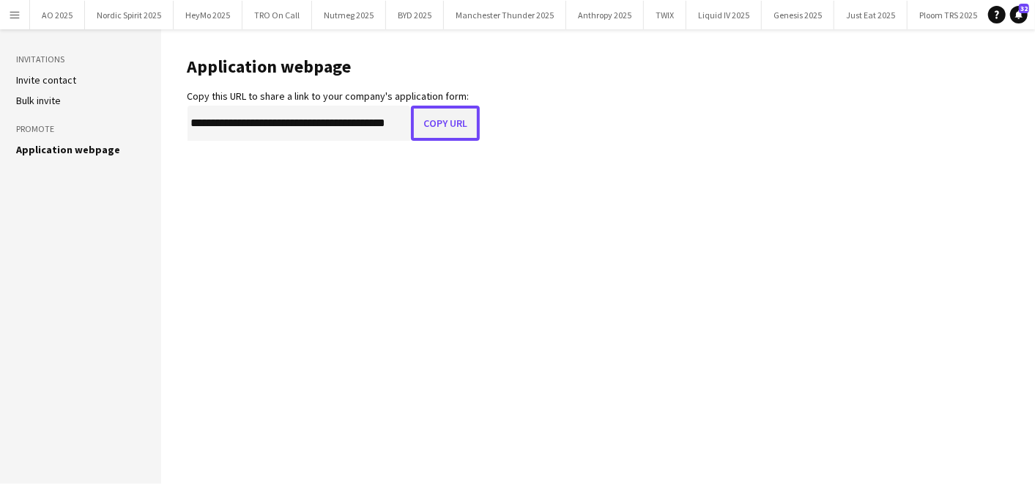
click at [455, 135] on button "Copy URL" at bounding box center [445, 122] width 69 height 35
